Goal: Transaction & Acquisition: Purchase product/service

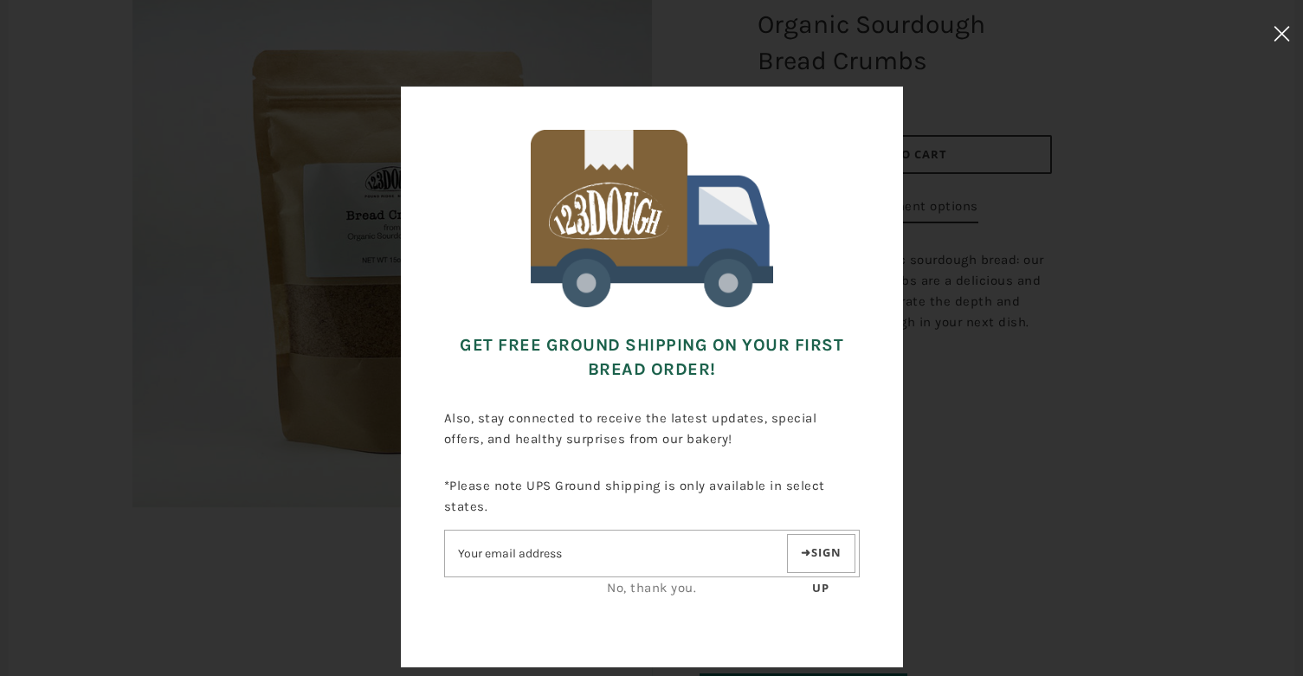
click at [1277, 30] on icon at bounding box center [1281, 34] width 16 height 16
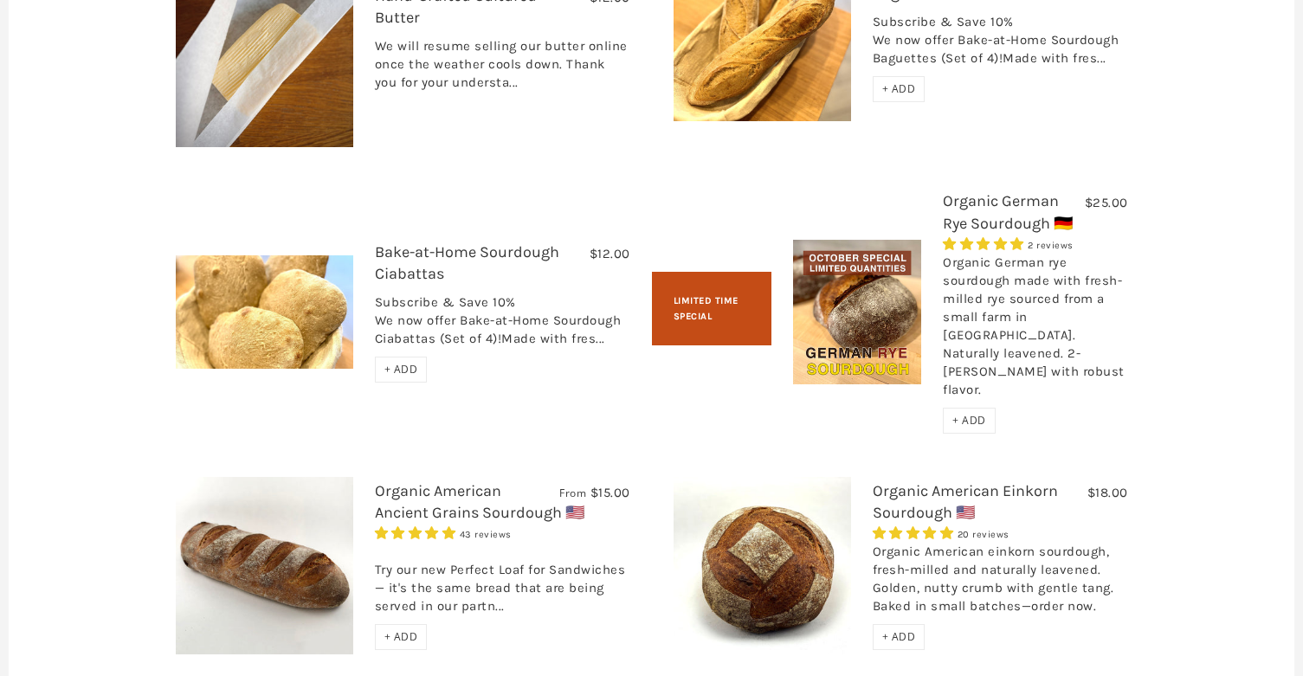
scroll to position [1385, 0]
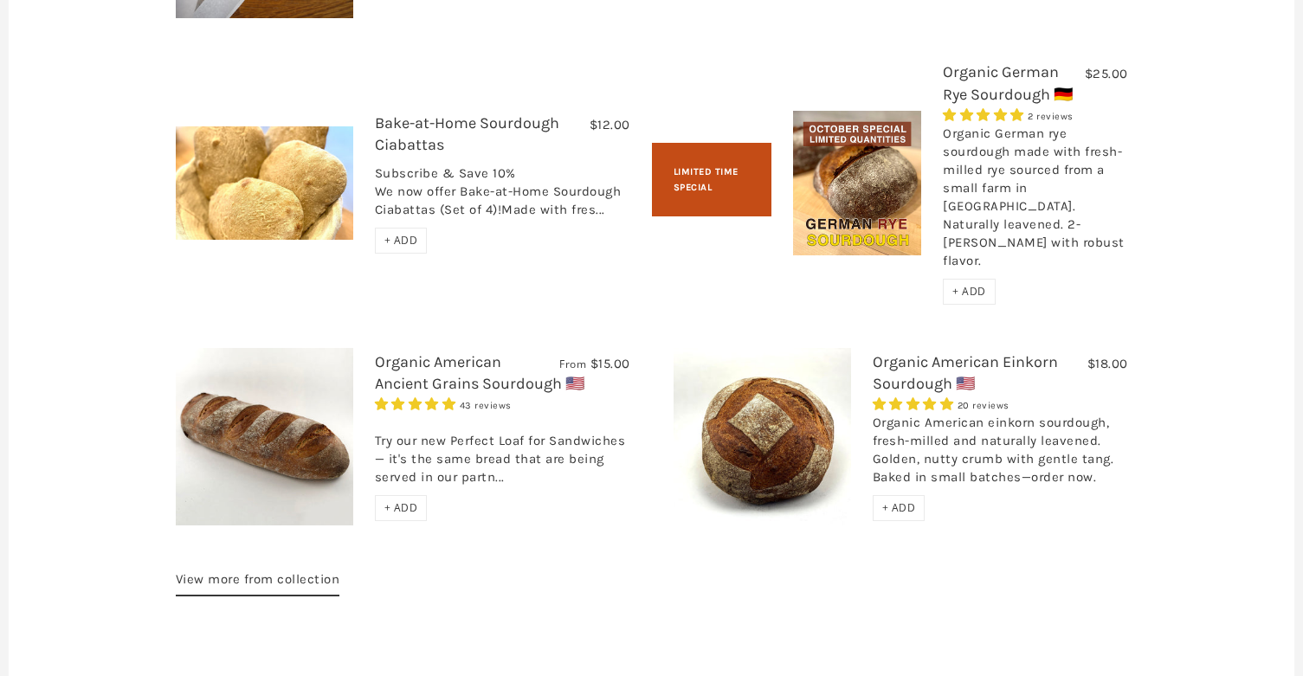
click at [977, 88] on link "Organic German Rye Sourdough 🇩🇪" at bounding box center [1008, 82] width 130 height 41
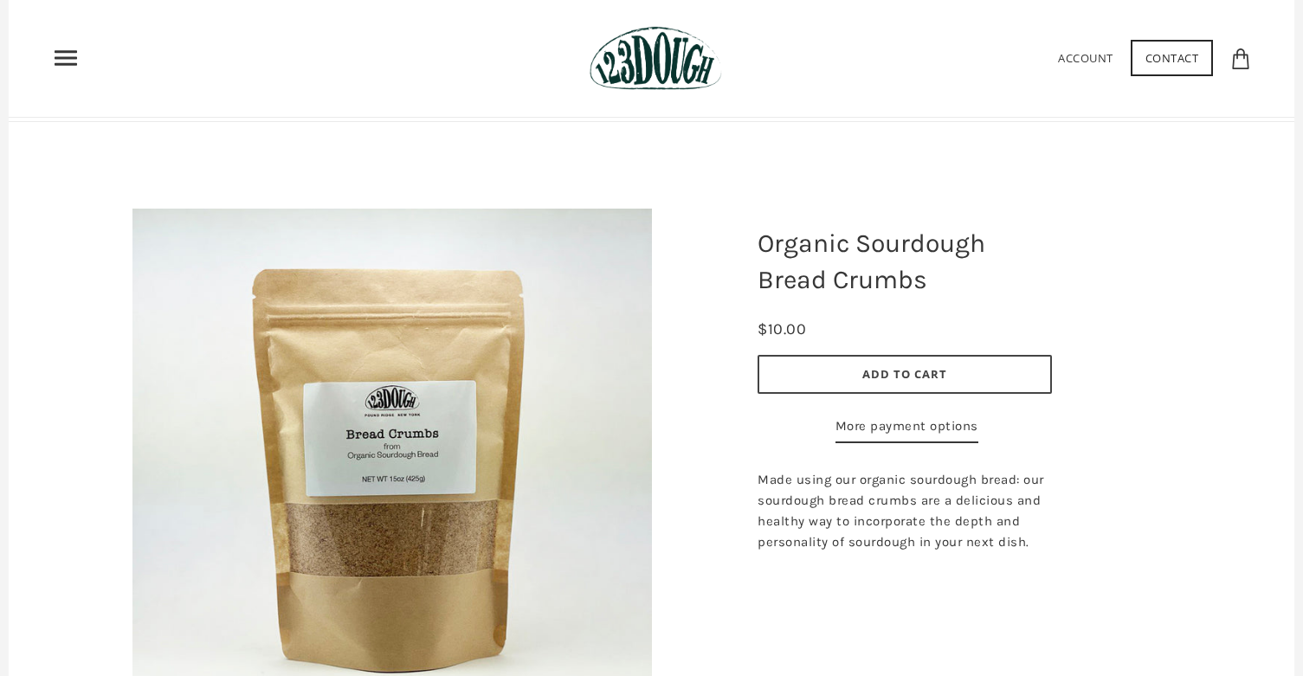
scroll to position [0, 0]
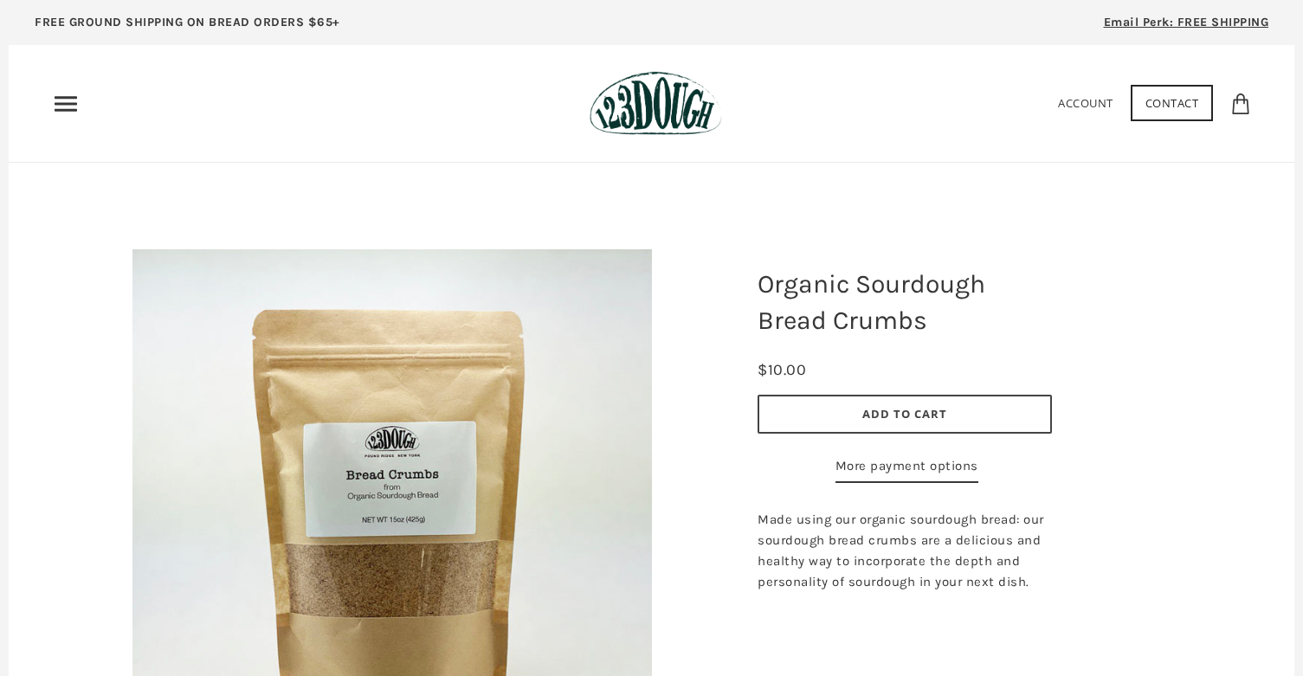
click at [918, 403] on button "Add to Cart" at bounding box center [904, 414] width 294 height 39
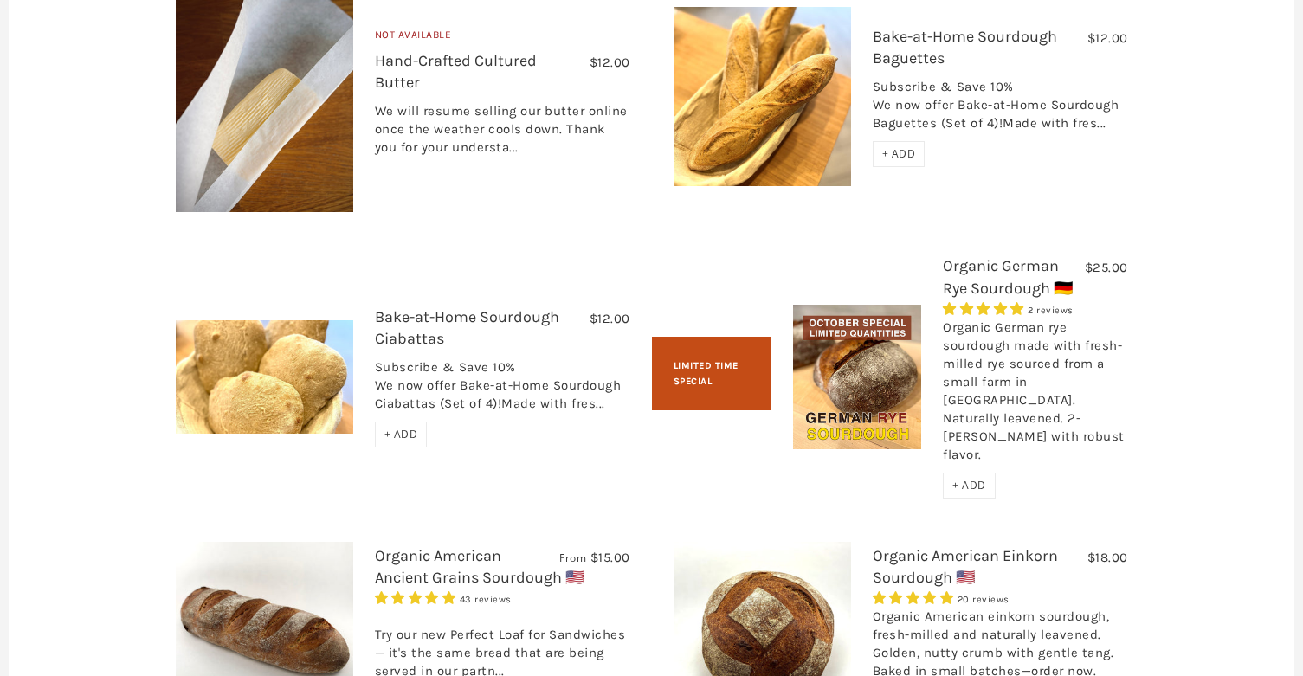
scroll to position [1472, 0]
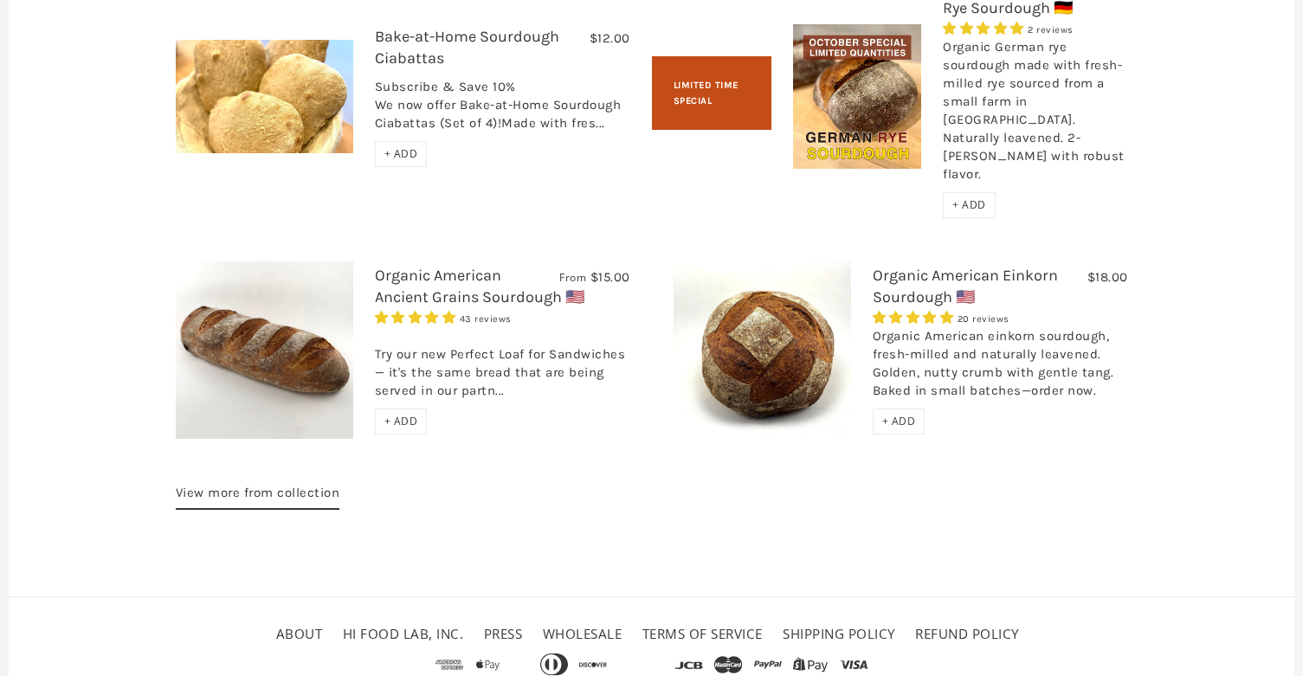
click at [414, 266] on link "Organic American Ancient Grains Sourdough 🇺🇸" at bounding box center [479, 286] width 209 height 41
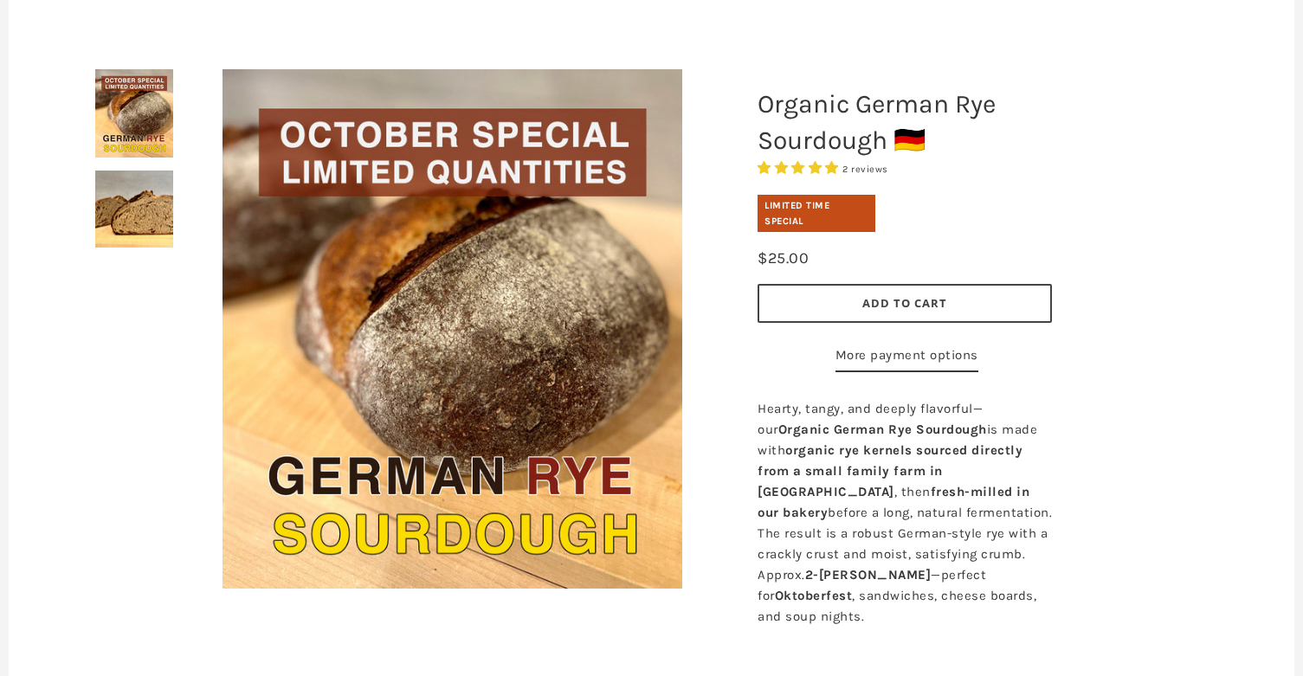
scroll to position [260, 0]
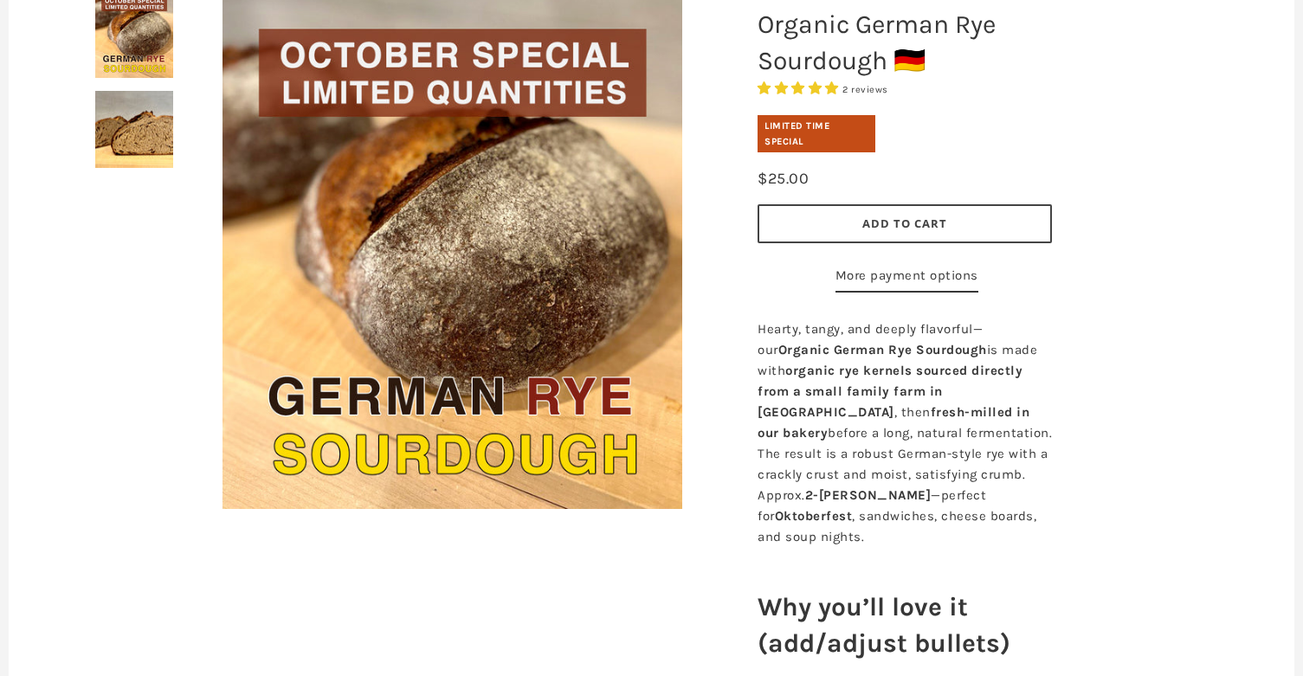
click at [853, 217] on button "Add to Cart" at bounding box center [904, 223] width 294 height 39
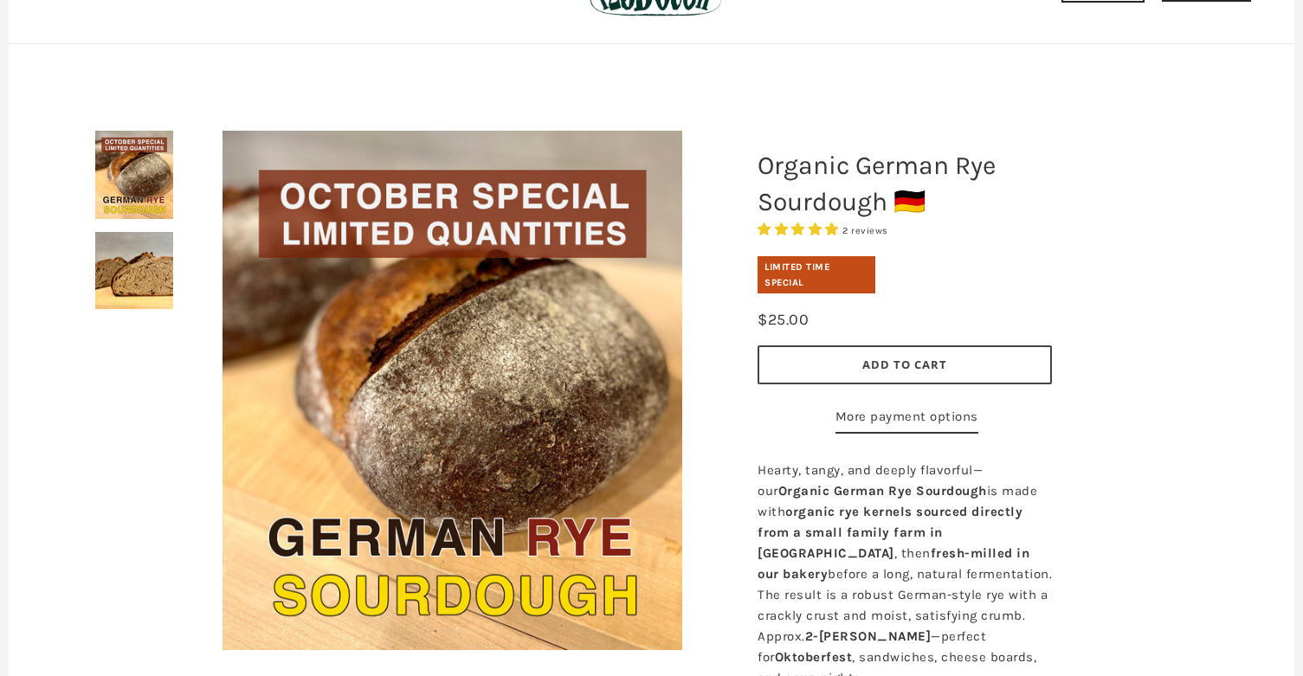
scroll to position [0, 0]
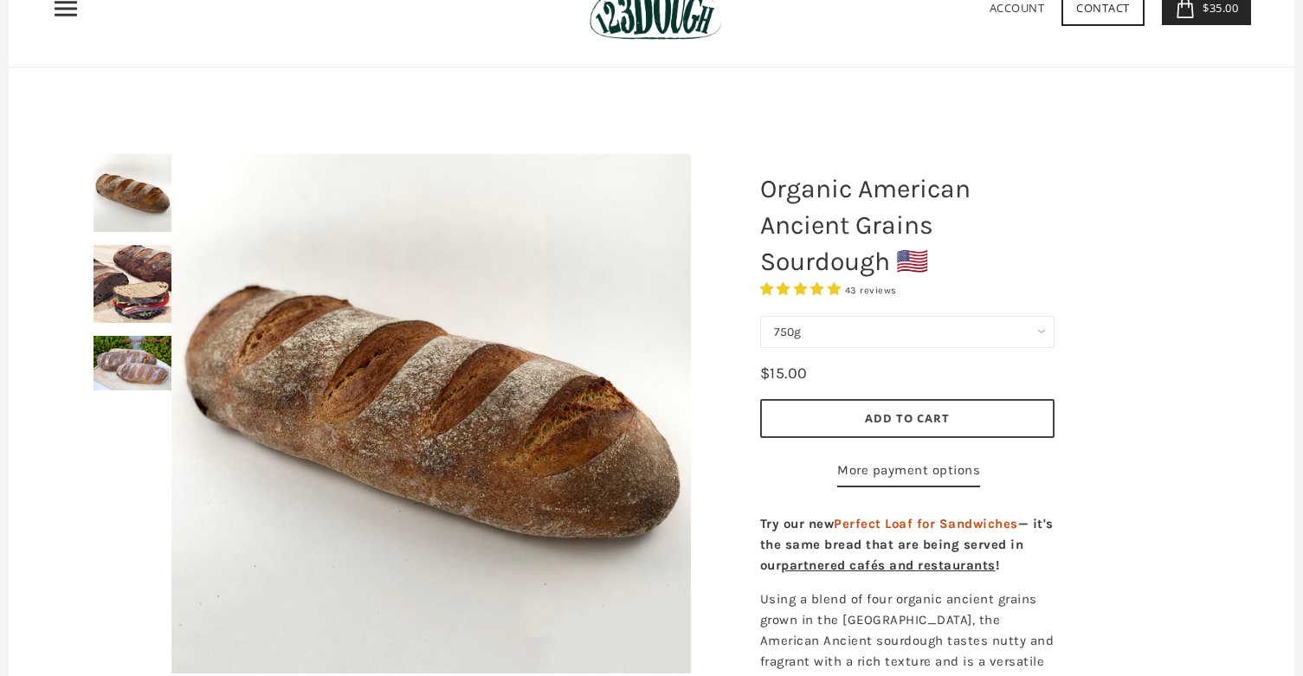
scroll to position [87, 0]
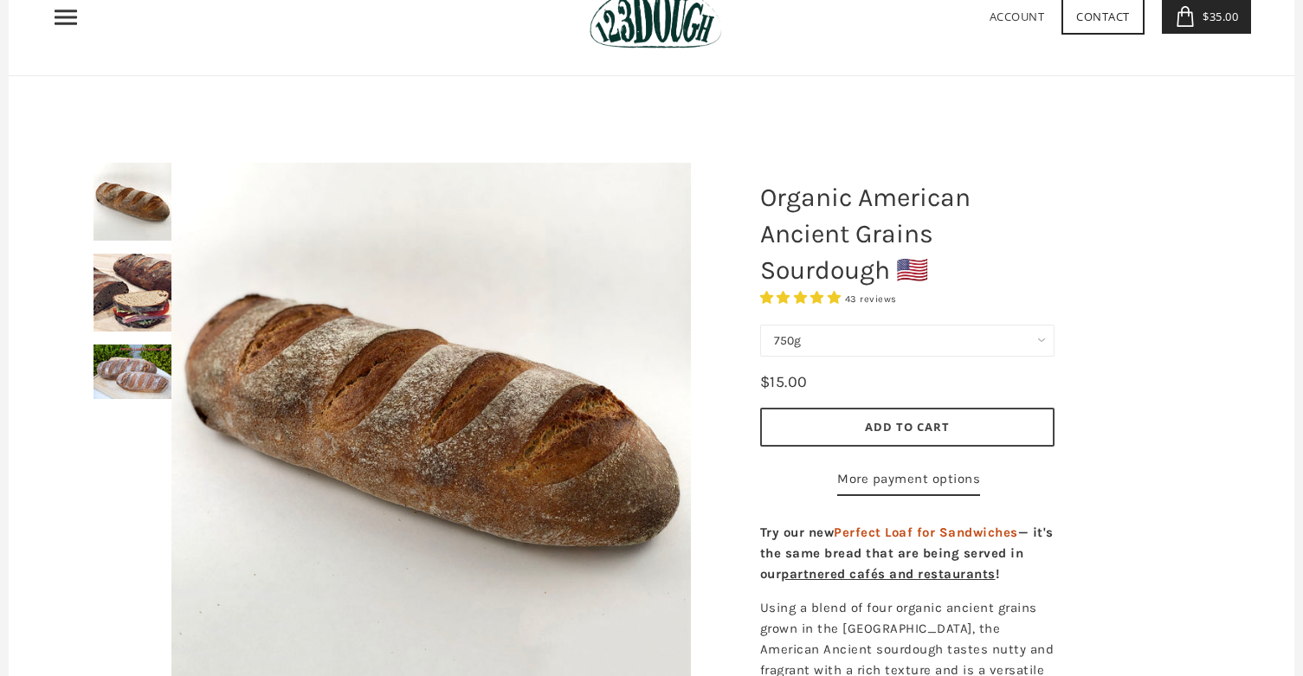
click at [835, 418] on button "Add to Cart" at bounding box center [907, 427] width 294 height 39
click at [1041, 339] on select "750g Perfect Loaf for Sandwiches (Whole, 1500g) Perfect Loaf for Sandwiches (Ha…" at bounding box center [907, 341] width 294 height 32
select select "Perfect Loaf for Sandwiches (Whole, 1500g)"
click at [844, 325] on select "750g Perfect Loaf for Sandwiches (Whole, 1500g) Perfect Loaf for Sandwiches (Ha…" at bounding box center [907, 341] width 294 height 32
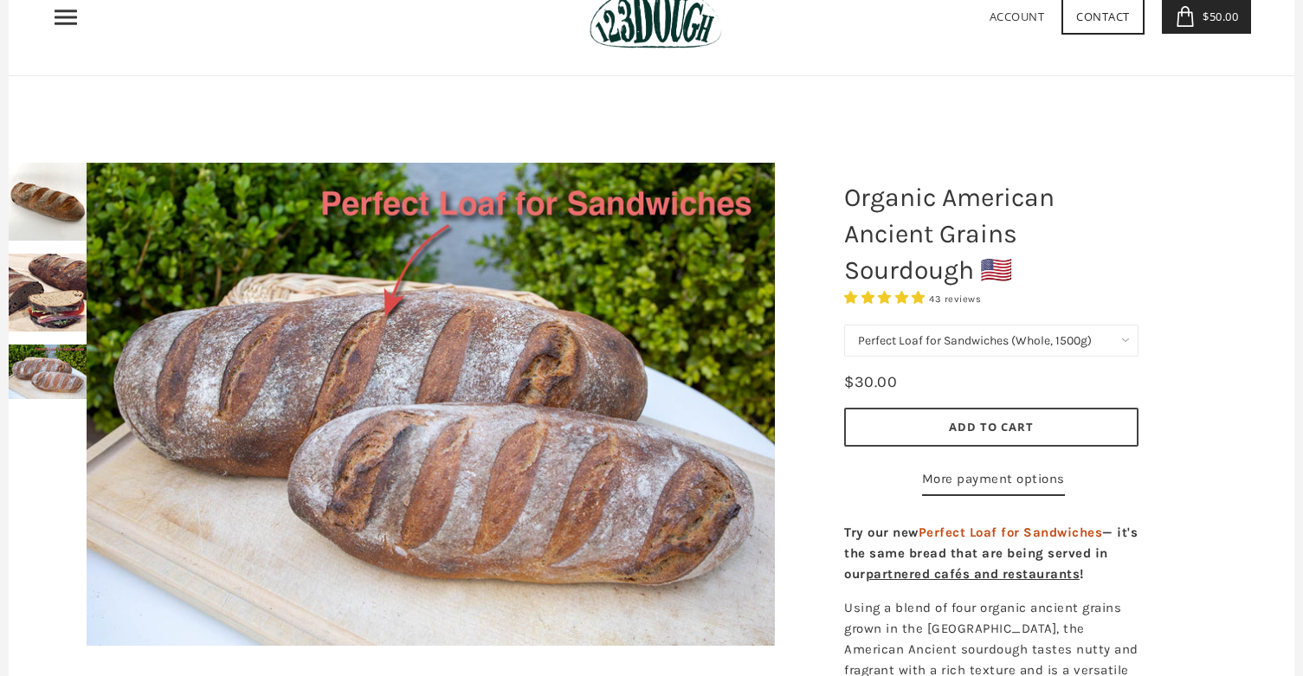
click at [970, 421] on span "Add to Cart" at bounding box center [991, 427] width 85 height 16
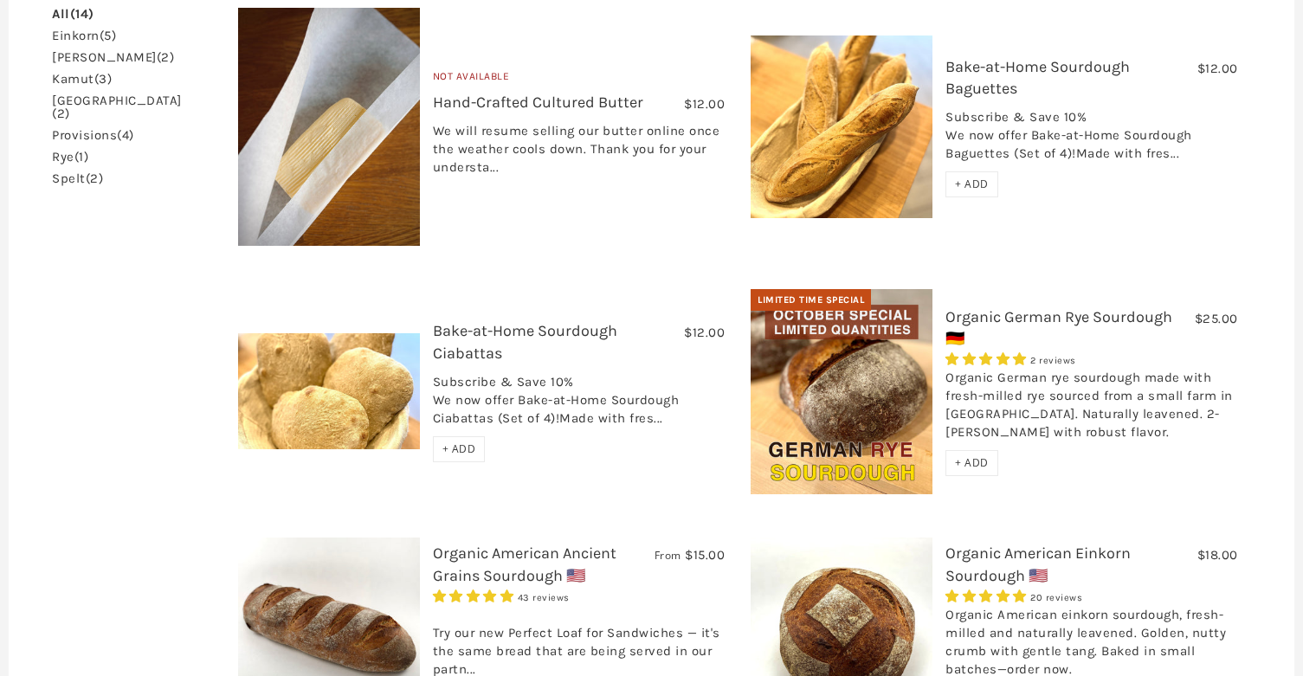
scroll to position [606, 0]
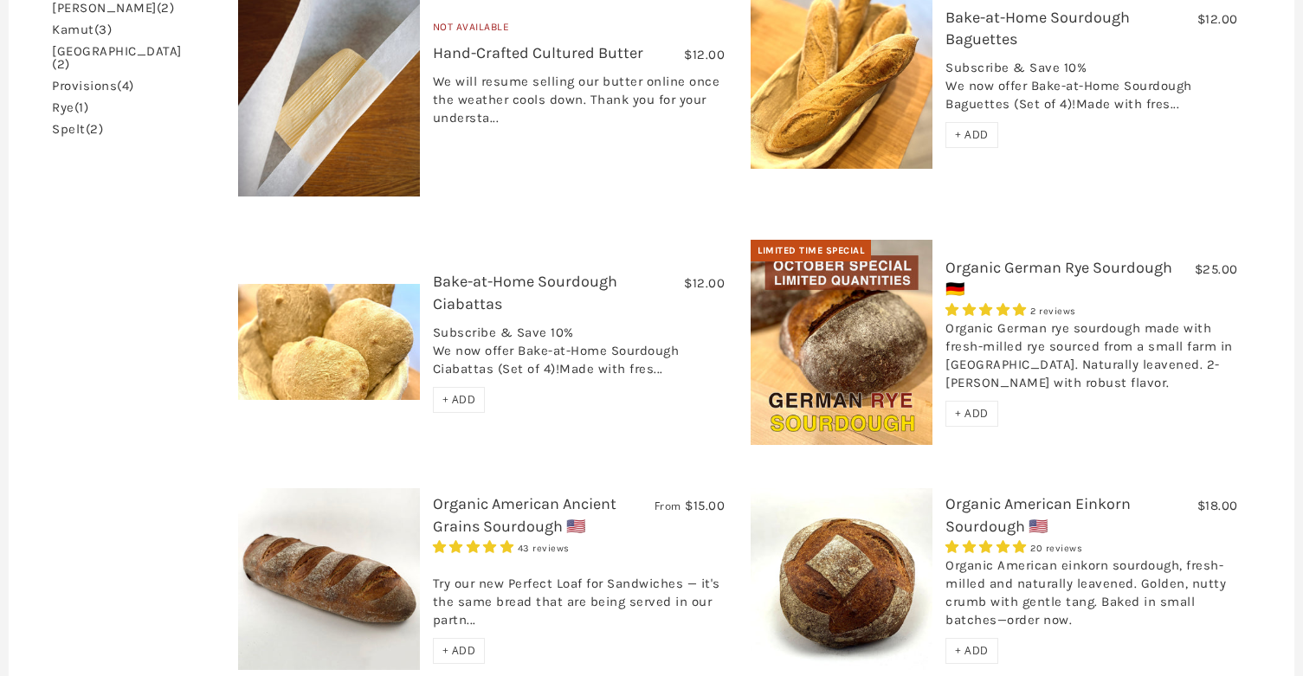
click at [516, 499] on link "Organic American Ancient Grains Sourdough 🇺🇸" at bounding box center [525, 514] width 184 height 41
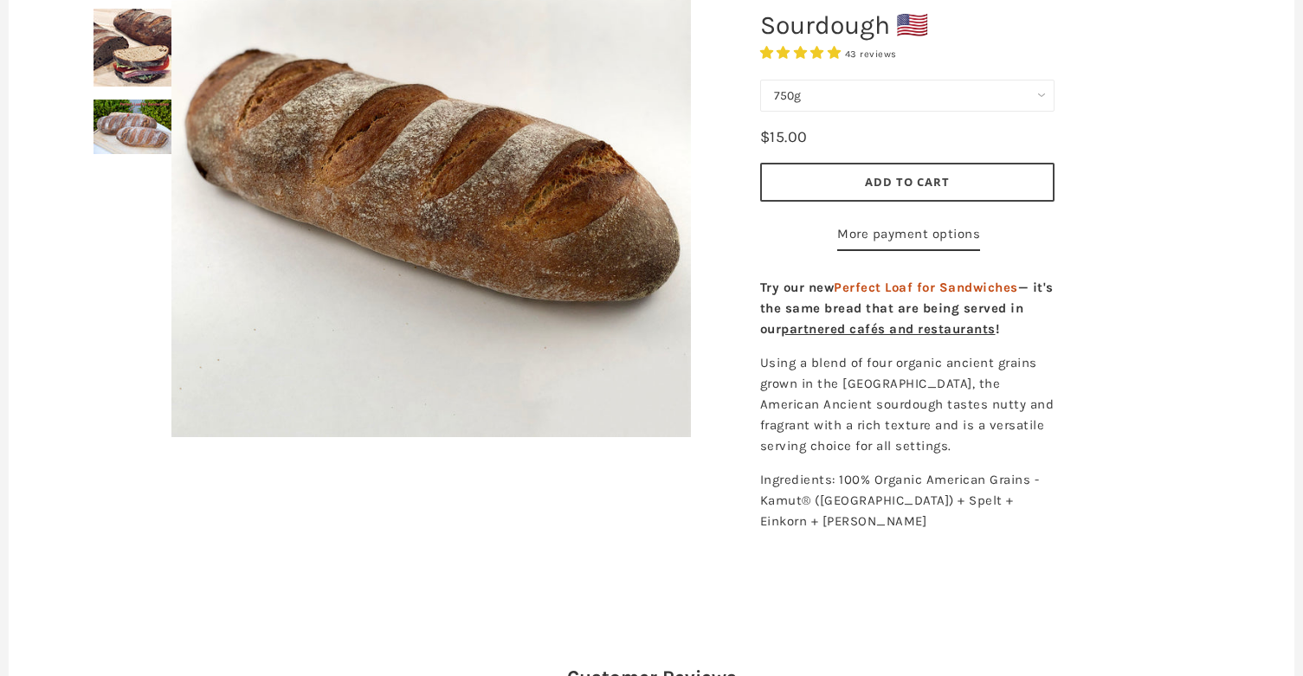
scroll to position [346, 0]
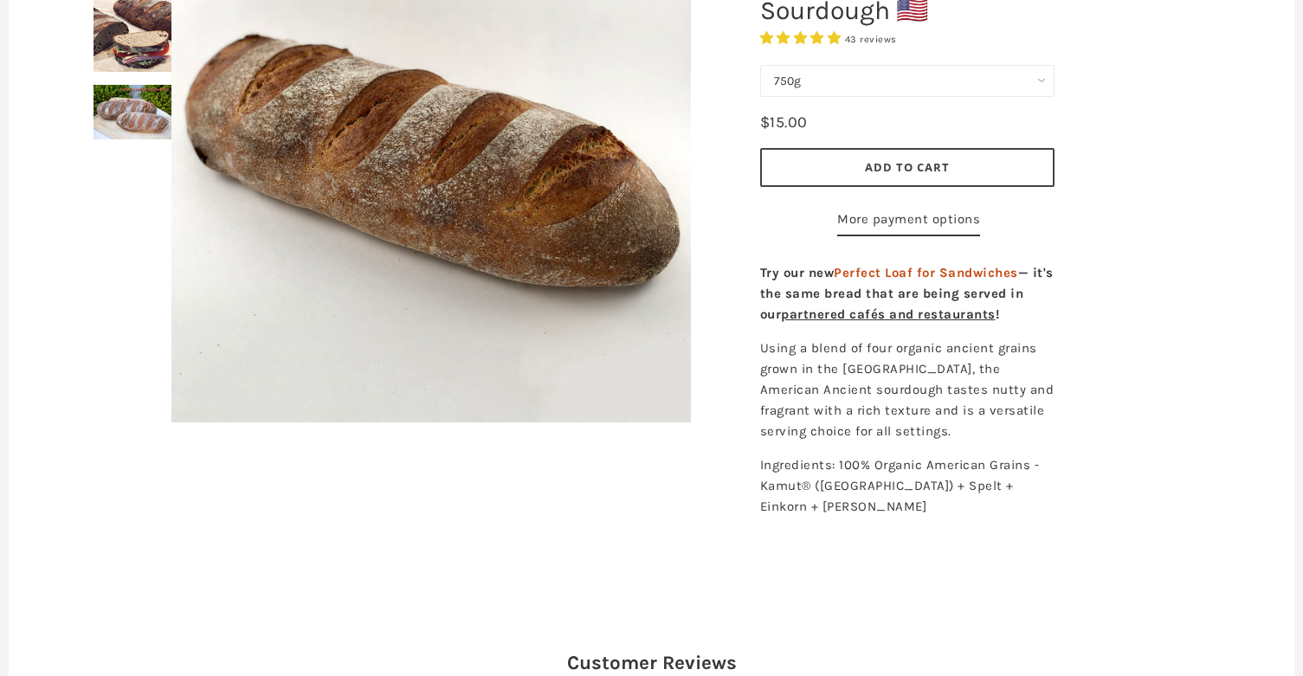
click at [926, 322] on span "partnered cafés and restaurants" at bounding box center [888, 314] width 215 height 16
